Goal: Check status: Check status

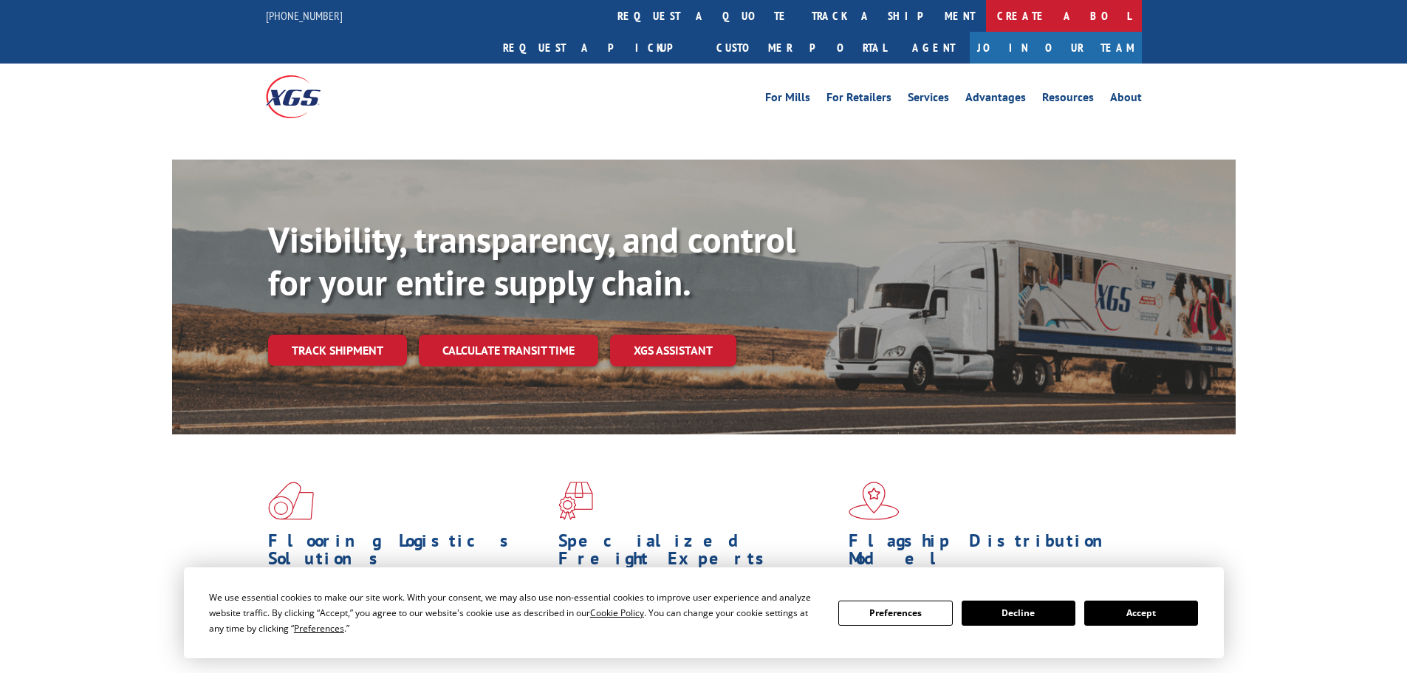
click at [986, 21] on link "Create a BOL" at bounding box center [1064, 16] width 156 height 32
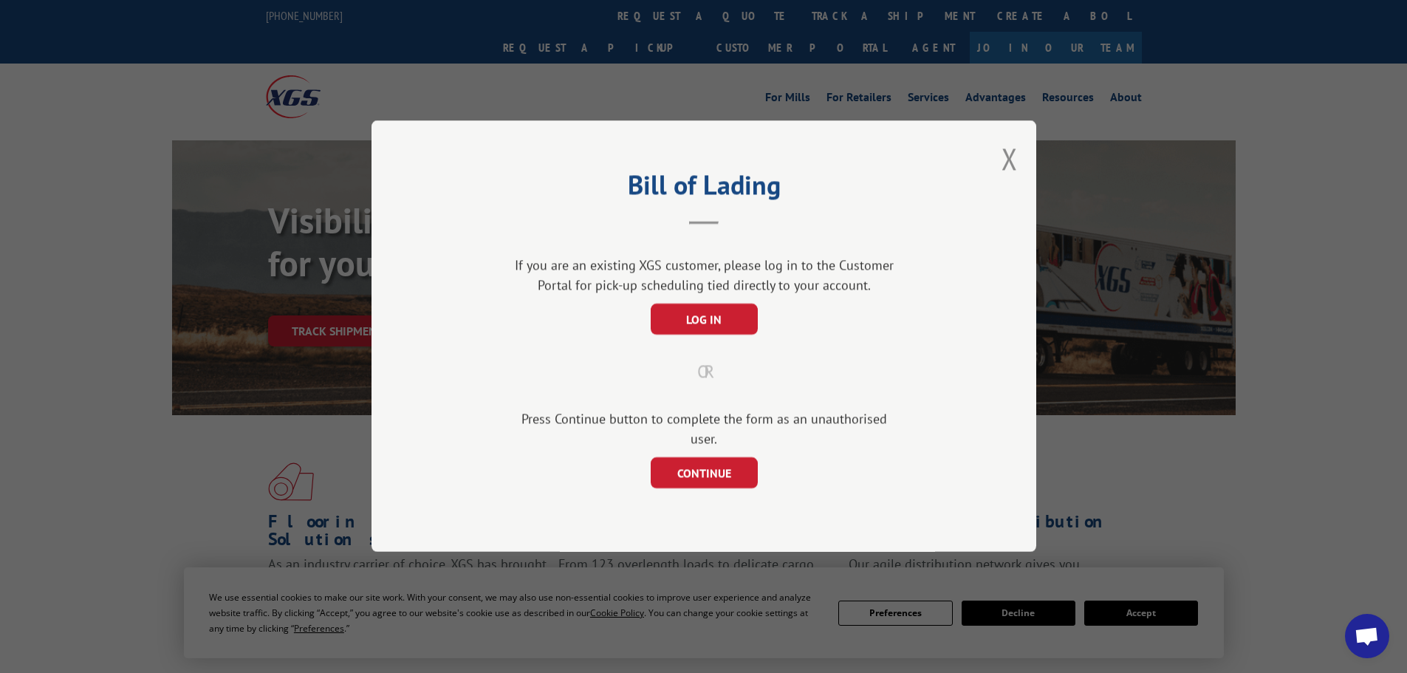
drag, startPoint x: 993, startPoint y: 153, endPoint x: 1012, endPoint y: 165, distance: 21.9
click at [994, 153] on div "Bill of Lading If you are an existing XGS customer, please log in to the Custom…" at bounding box center [703, 335] width 665 height 431
drag, startPoint x: 1014, startPoint y: 165, endPoint x: 913, endPoint y: 128, distance: 107.7
click at [1012, 165] on button "Close modal" at bounding box center [1009, 158] width 16 height 39
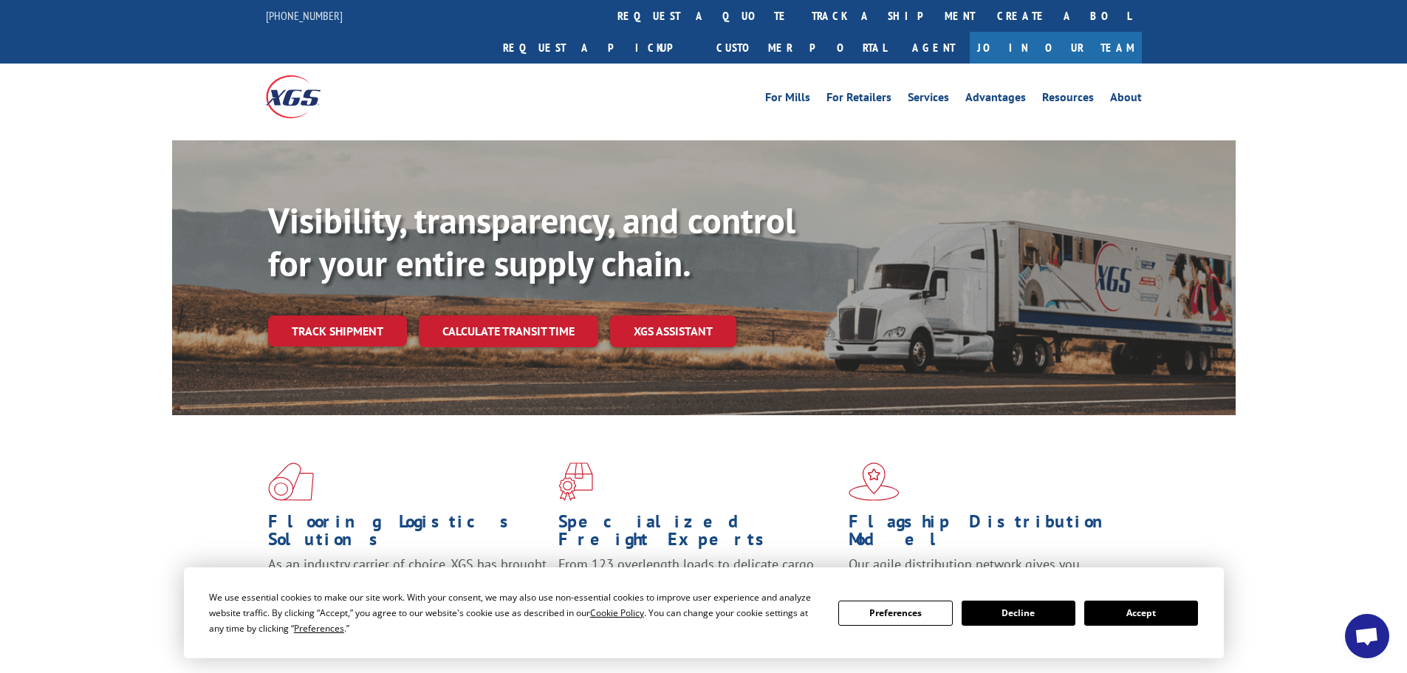
click at [678, 63] on div "For Mills For Retailers Services Advantages Resources About For Mills For Retai…" at bounding box center [704, 96] width 876 height 66
click at [800, 27] on link "track a shipment" at bounding box center [892, 16] width 185 height 32
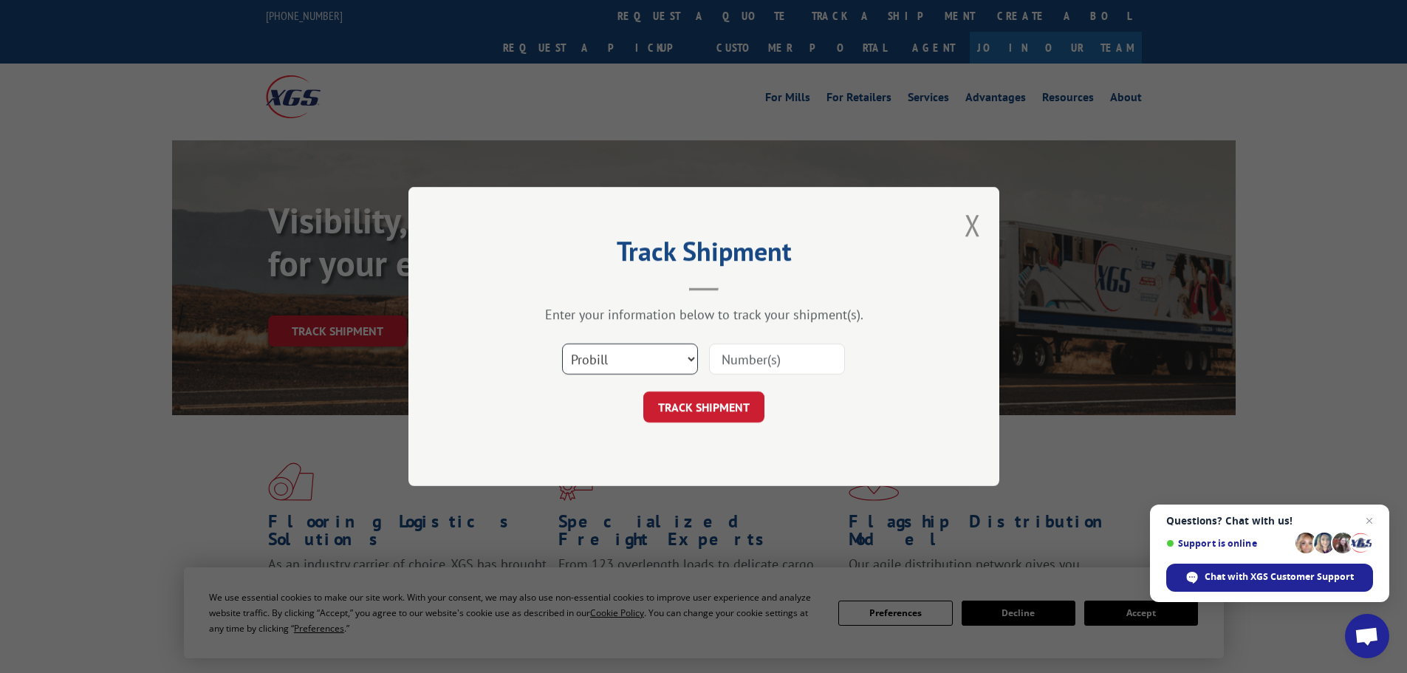
click at [629, 363] on select "Select category... Probill BOL PO" at bounding box center [630, 358] width 136 height 31
select select "bol"
click at [562, 343] on select "Select category... Probill BOL PO" at bounding box center [630, 358] width 136 height 31
paste input "219982738"
type input "219982738"
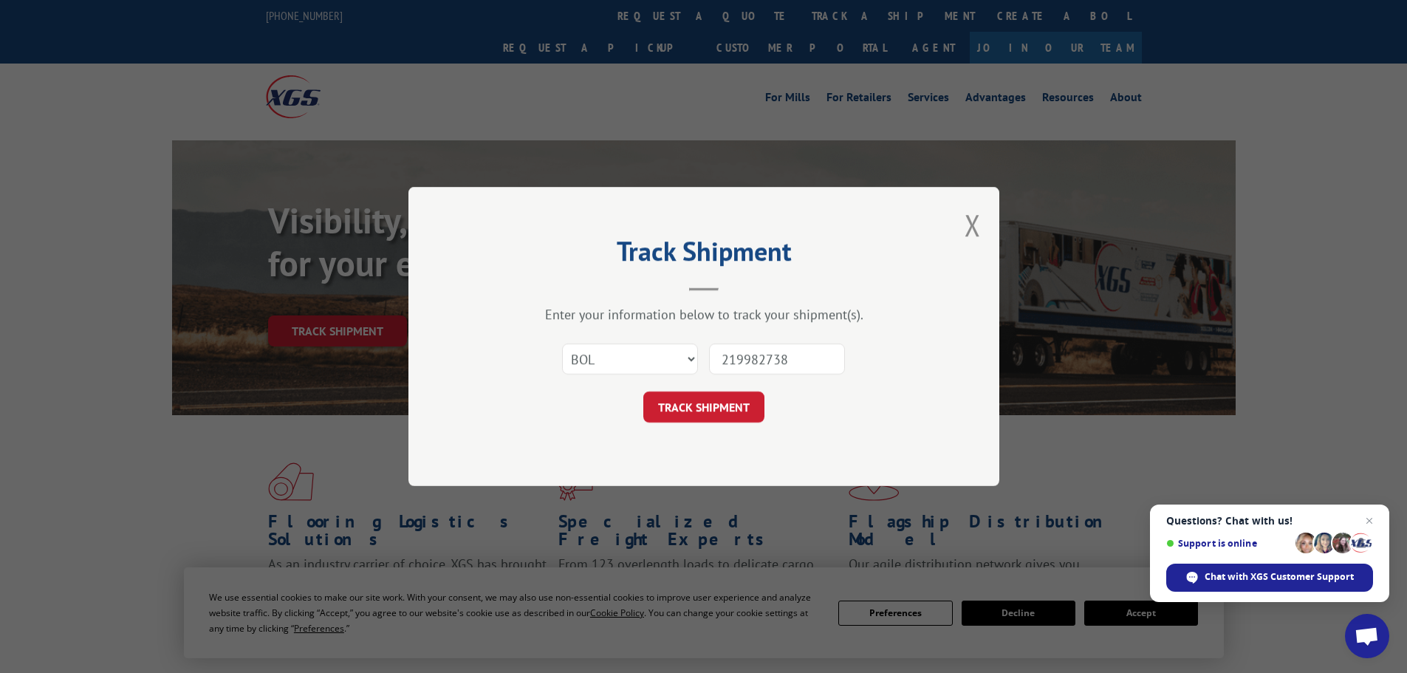
click at [724, 387] on form "Select category... Probill BOL PO 219982738 TRACK SHIPMENT" at bounding box center [703, 378] width 443 height 88
click at [729, 400] on button "TRACK SHIPMENT" at bounding box center [703, 406] width 121 height 31
